Goal: Consume media (video, audio)

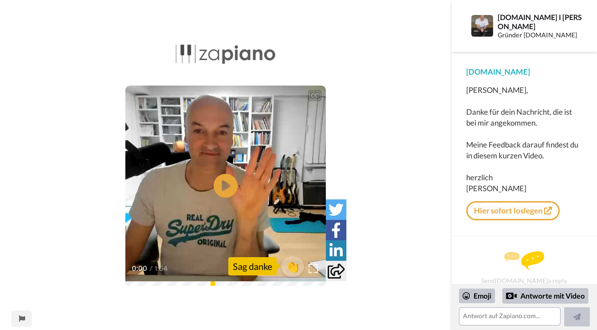
click at [228, 194] on icon at bounding box center [226, 186] width 24 height 24
click at [317, 268] on img at bounding box center [314, 269] width 10 height 10
click at [229, 193] on icon at bounding box center [226, 186] width 24 height 24
